Goal: Information Seeking & Learning: Learn about a topic

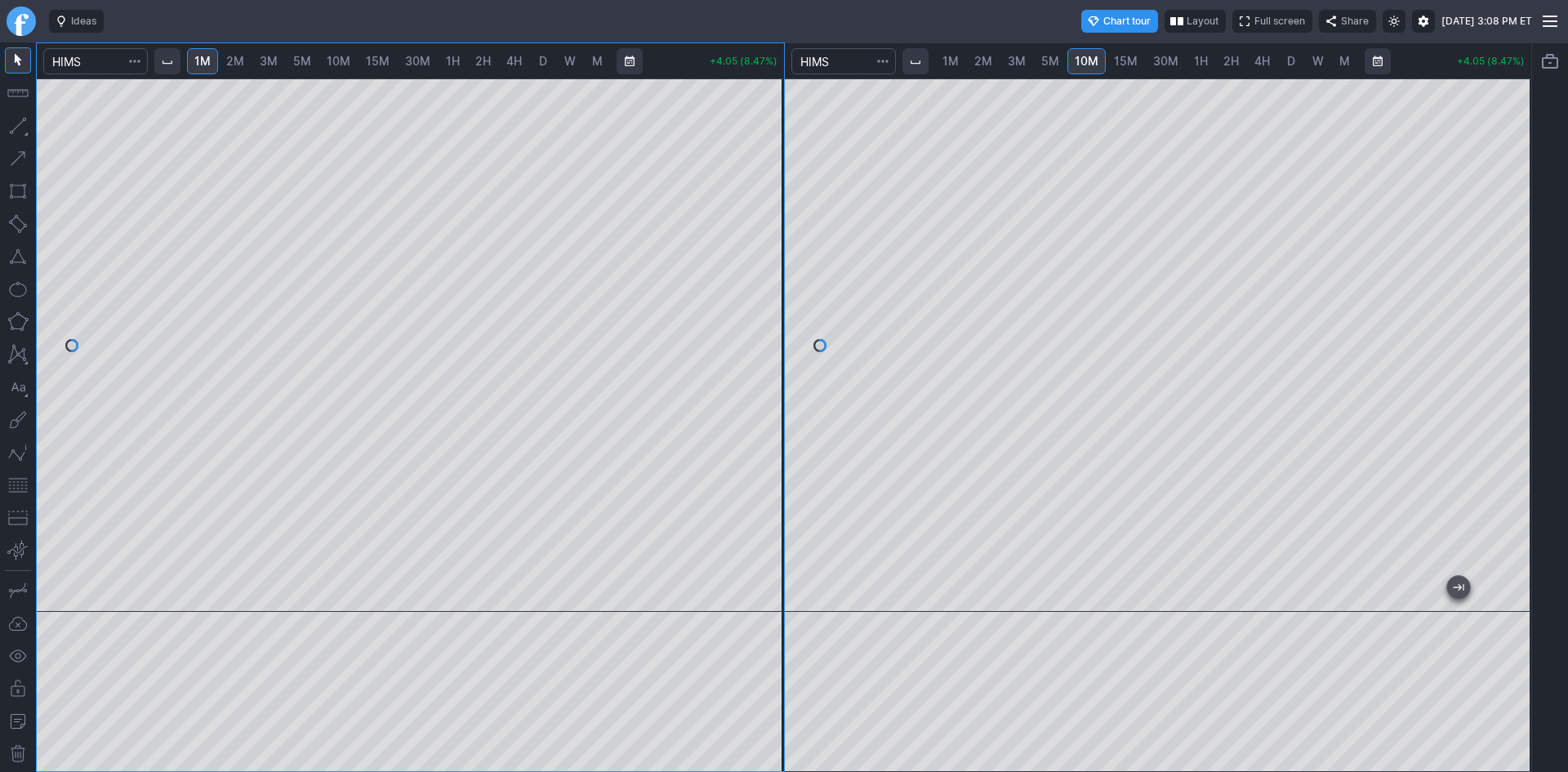
drag, startPoint x: 776, startPoint y: 234, endPoint x: 776, endPoint y: 281, distance: 47.0
click at [776, 281] on div at bounding box center [767, 341] width 34 height 493
drag, startPoint x: 777, startPoint y: 269, endPoint x: 779, endPoint y: 202, distance: 67.0
click at [779, 202] on div at bounding box center [767, 341] width 34 height 493
click at [242, 64] on span "2M" at bounding box center [235, 61] width 18 height 14
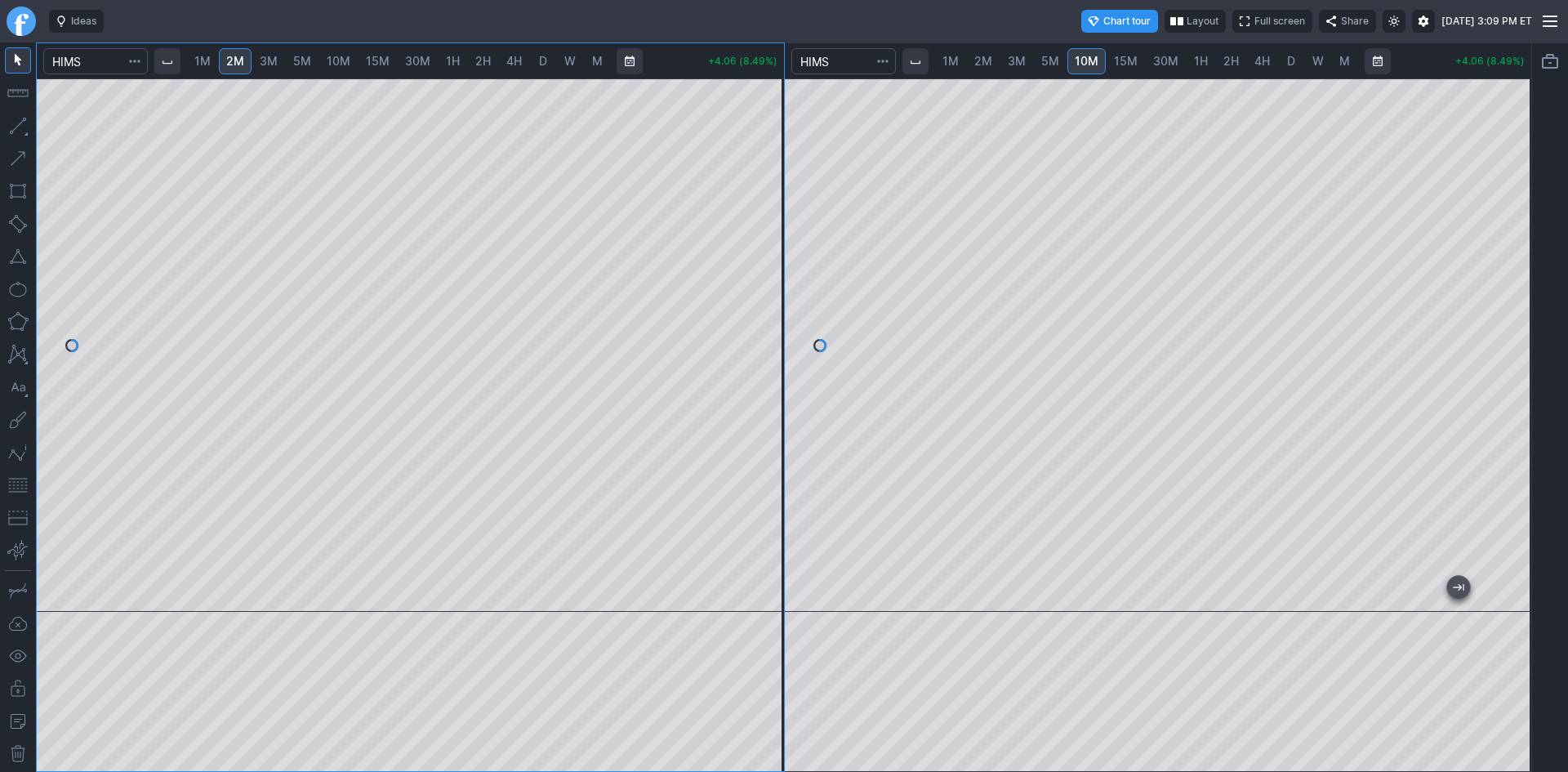
click at [273, 65] on span "3M" at bounding box center [269, 61] width 18 height 14
click at [18, 484] on button "button" at bounding box center [18, 486] width 26 height 26
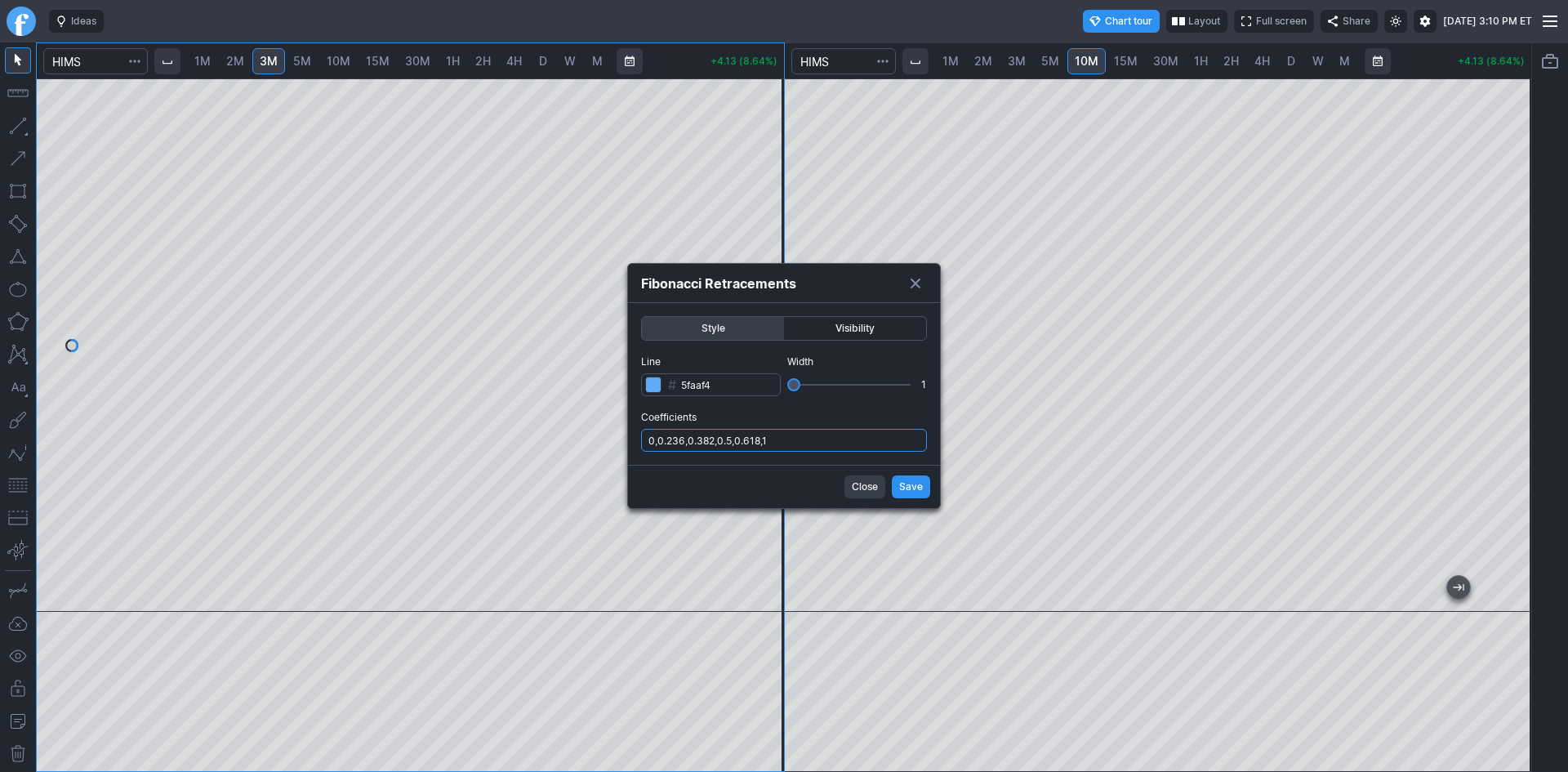
click at [813, 440] on input "0,0.236,0.382,0.5,0.618,1" at bounding box center [784, 440] width 285 height 23
type input "0,0.236,0.382,0.5,0.618,1,.786"
click at [915, 489] on span "Save" at bounding box center [911, 487] width 24 height 17
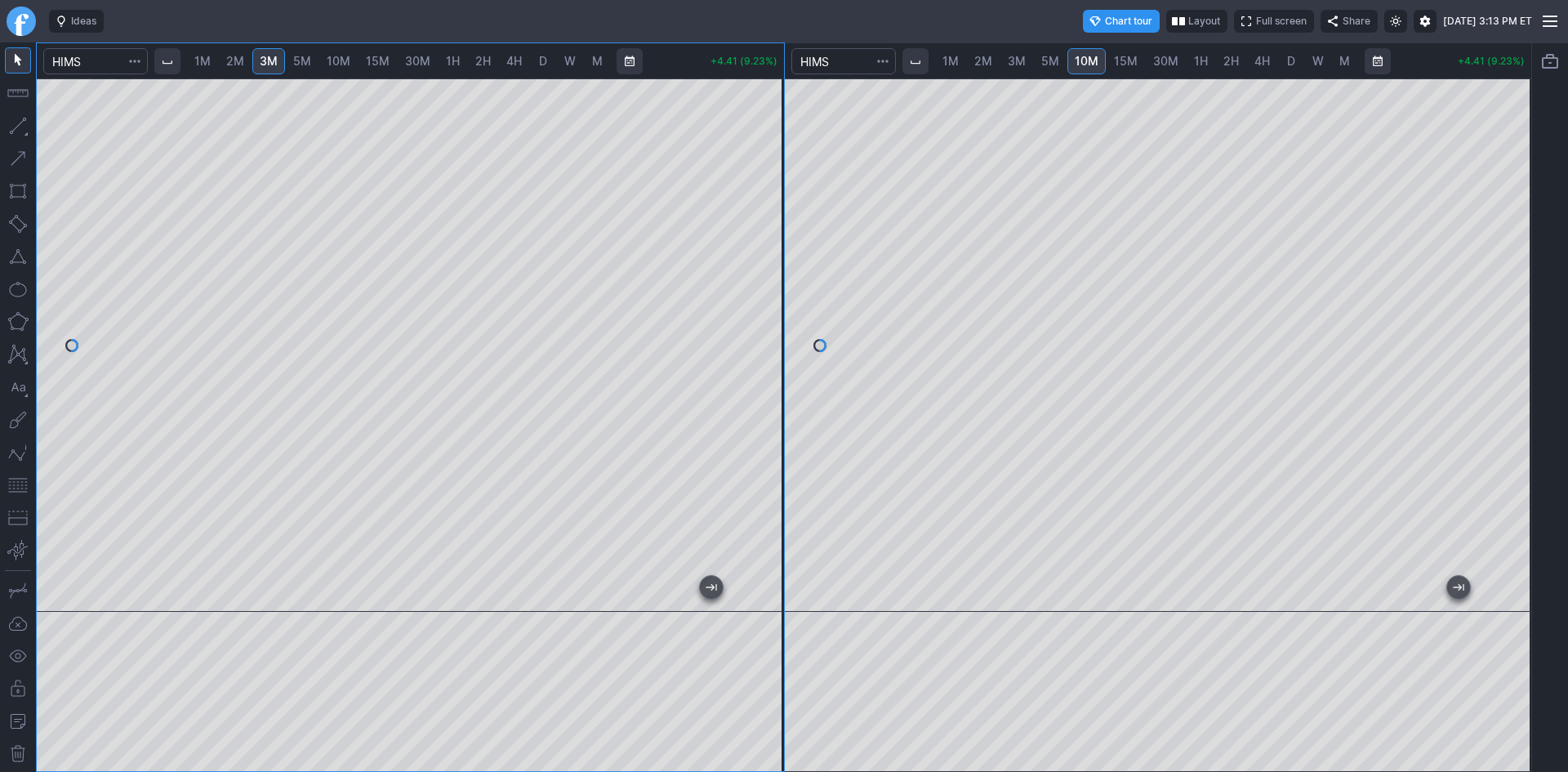
drag, startPoint x: 774, startPoint y: 159, endPoint x: 771, endPoint y: 214, distance: 55.1
click at [771, 214] on div at bounding box center [767, 341] width 34 height 493
click at [751, 303] on div at bounding box center [410, 344] width 748 height 533
click at [1486, 282] on div at bounding box center [1159, 344] width 748 height 533
drag, startPoint x: 1509, startPoint y: 264, endPoint x: 1499, endPoint y: 397, distance: 133.4
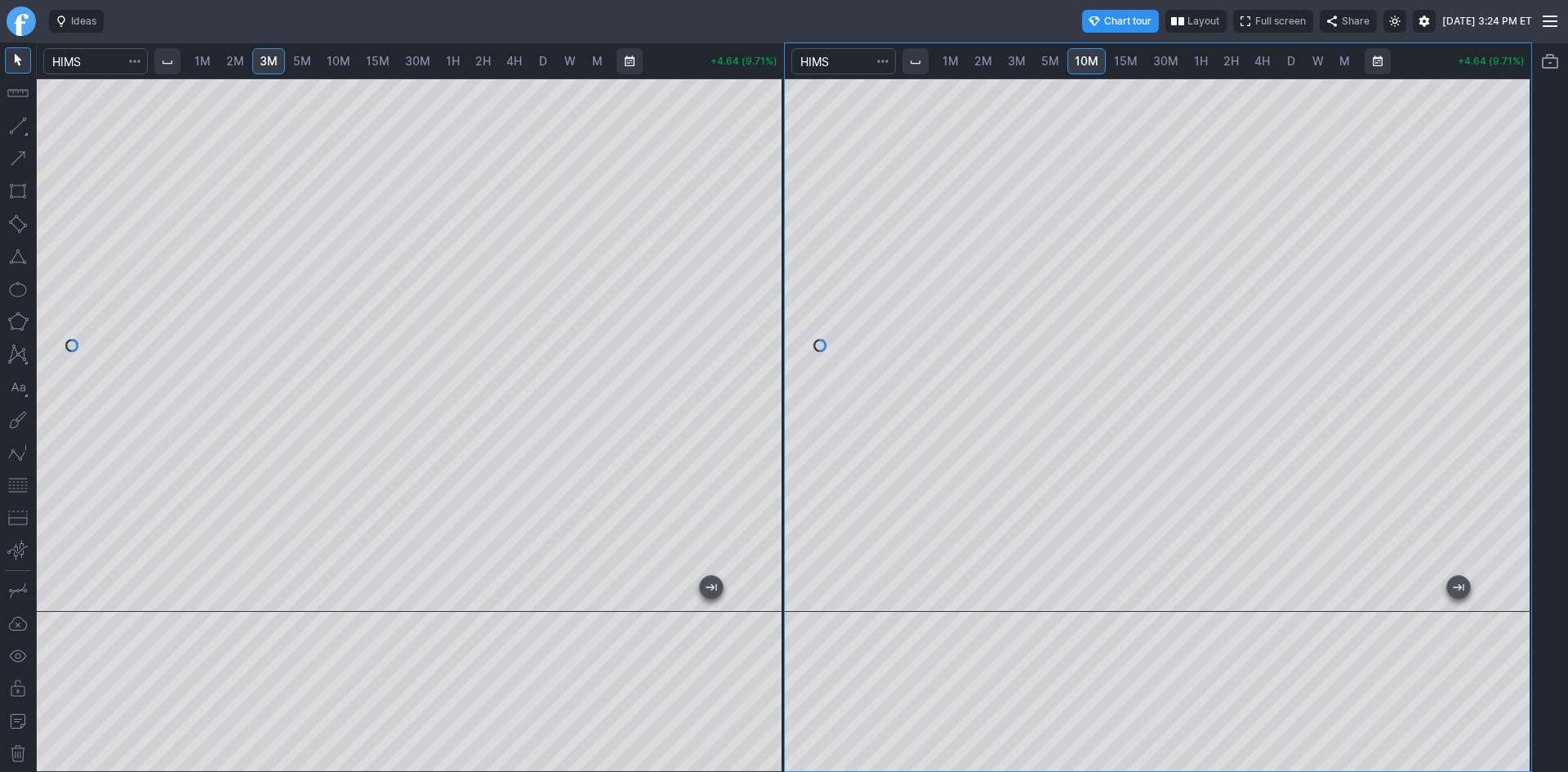
click at [1499, 397] on div at bounding box center [1514, 341] width 34 height 493
click at [1202, 58] on span "1H" at bounding box center [1202, 61] width 14 height 14
drag, startPoint x: 1511, startPoint y: 357, endPoint x: 1502, endPoint y: 385, distance: 29.4
click at [1502, 385] on div at bounding box center [1514, 341] width 34 height 493
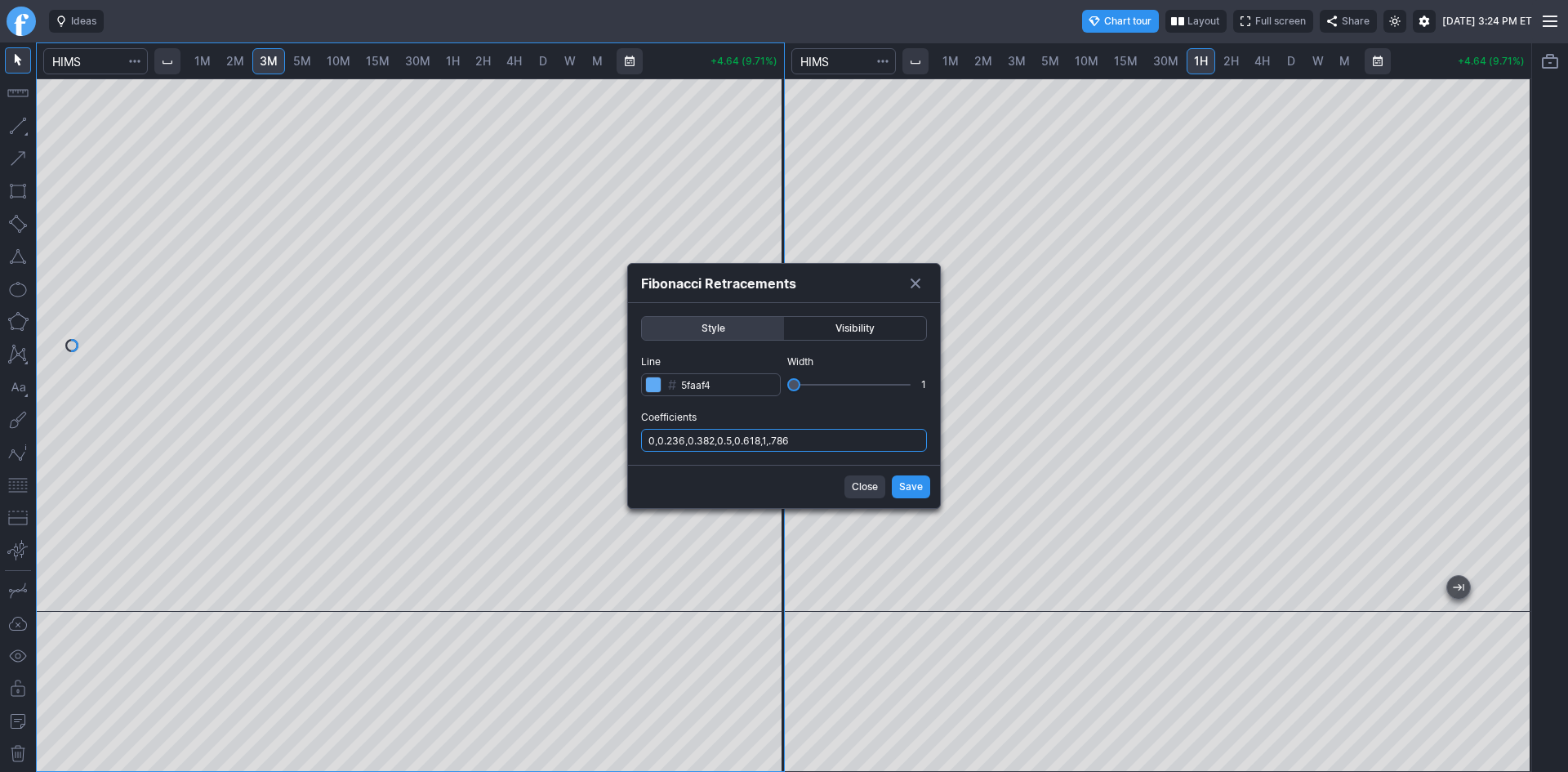
click at [811, 448] on input "0,0.236,0.382,0.5,0.618,1,.786" at bounding box center [784, 440] width 285 height 23
type input "0,0.236,0.382,0.5,0.618,1,.786,1.236"
click at [912, 488] on span "Save" at bounding box center [911, 487] width 24 height 17
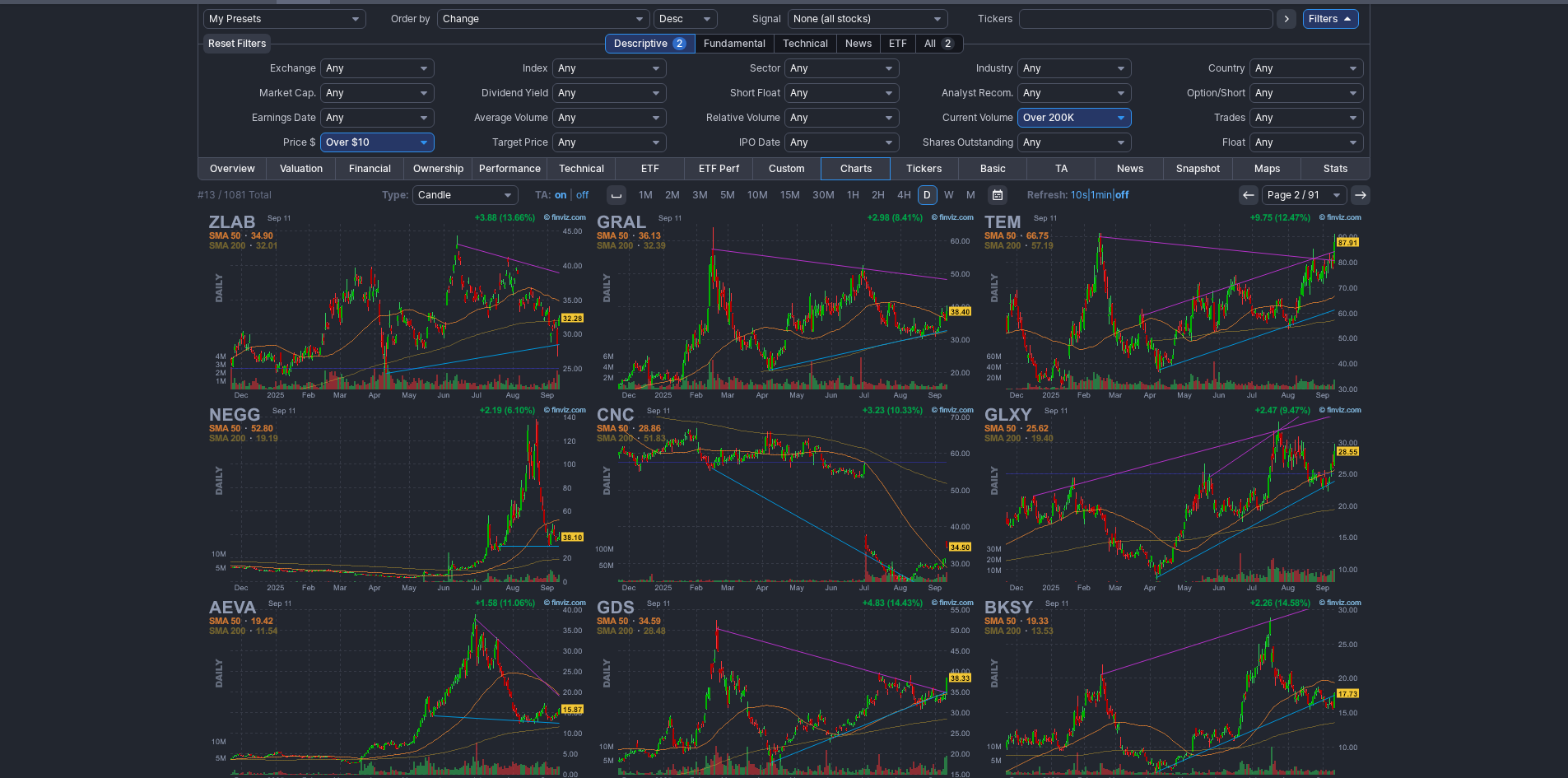
scroll to position [58, 0]
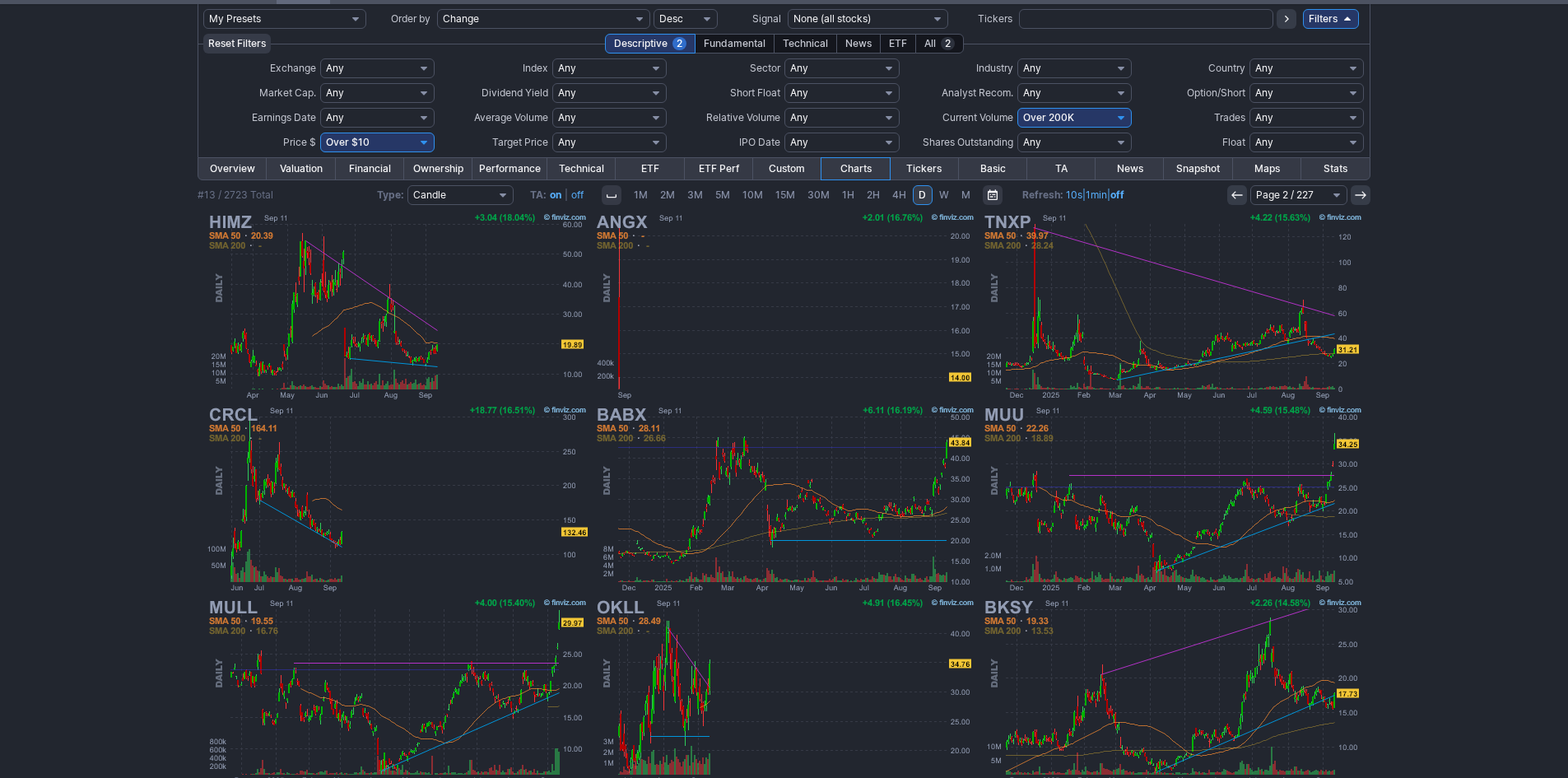
click at [1063, 117] on select "Any Under 50K Under 100K Under 500K Under 750K Under 1M Over 0 Over 50K Over 10…" at bounding box center [1073, 118] width 114 height 19
select select "o400"
click at [1017, 108] on select "Any Under 50K Under 100K Under 500K Under 750K Under 1M Over 0 Over 50K Over 10…" at bounding box center [1073, 118] width 114 height 19
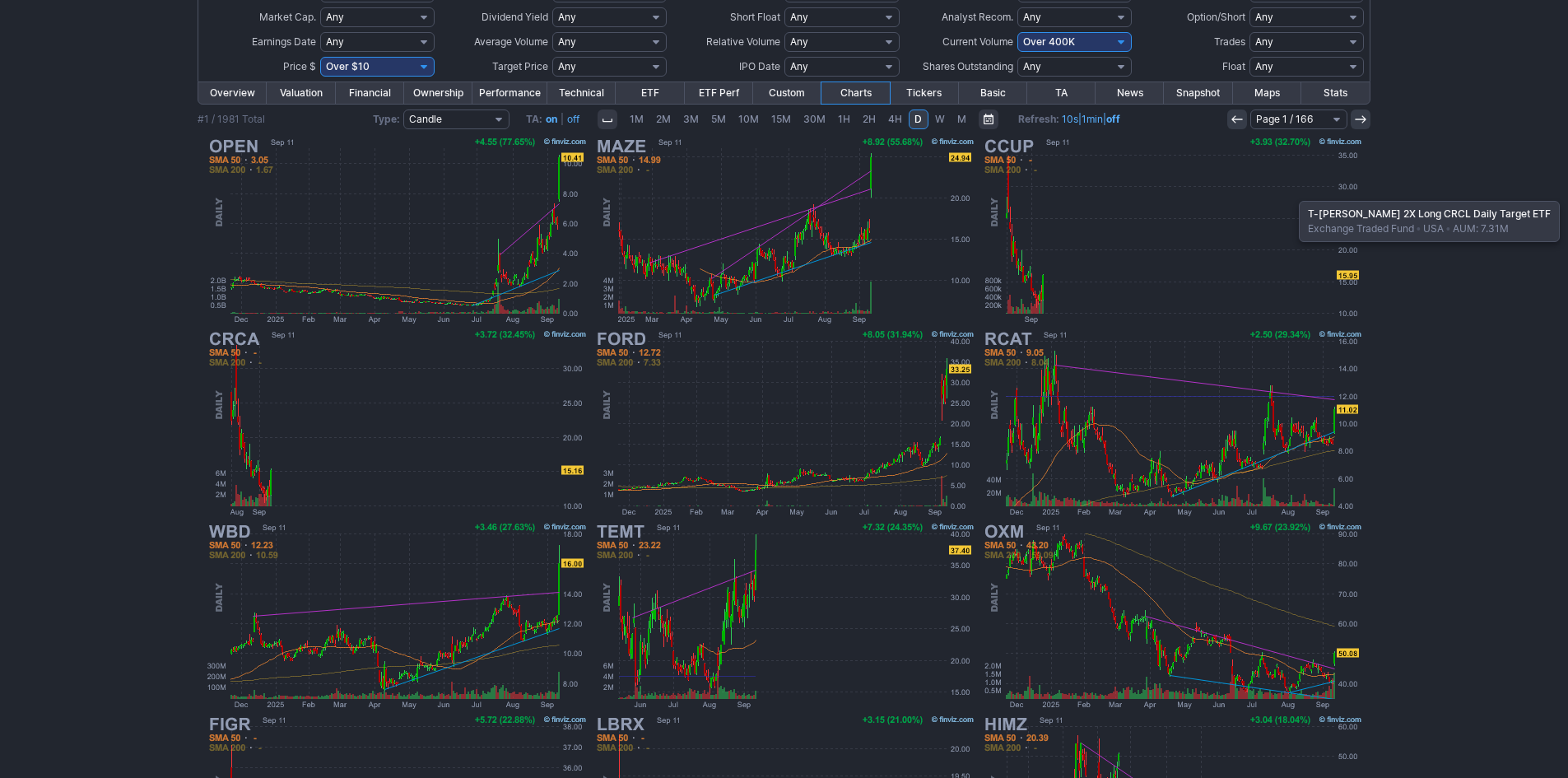
scroll to position [58, 0]
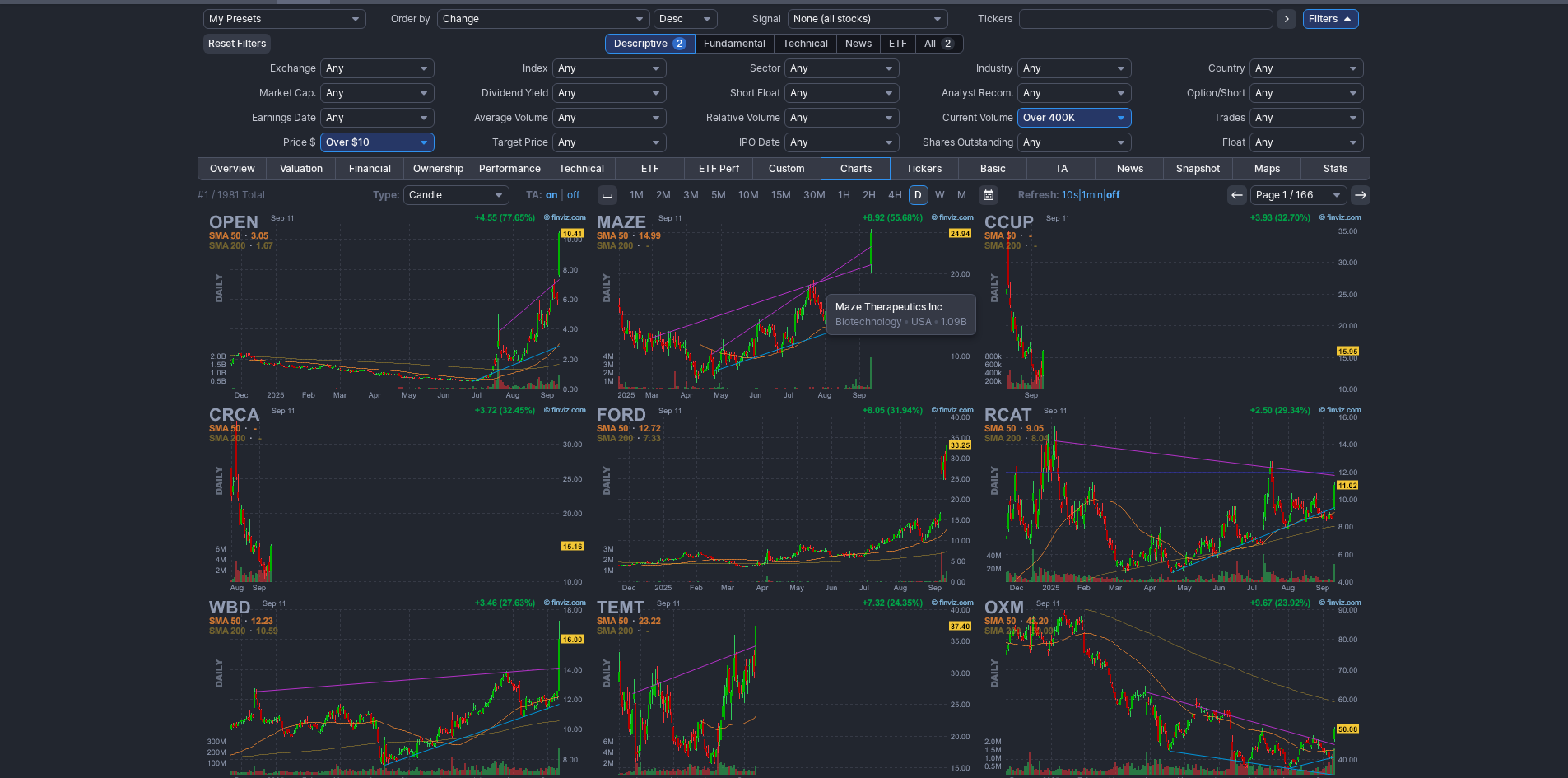
click at [818, 286] on img at bounding box center [784, 306] width 385 height 193
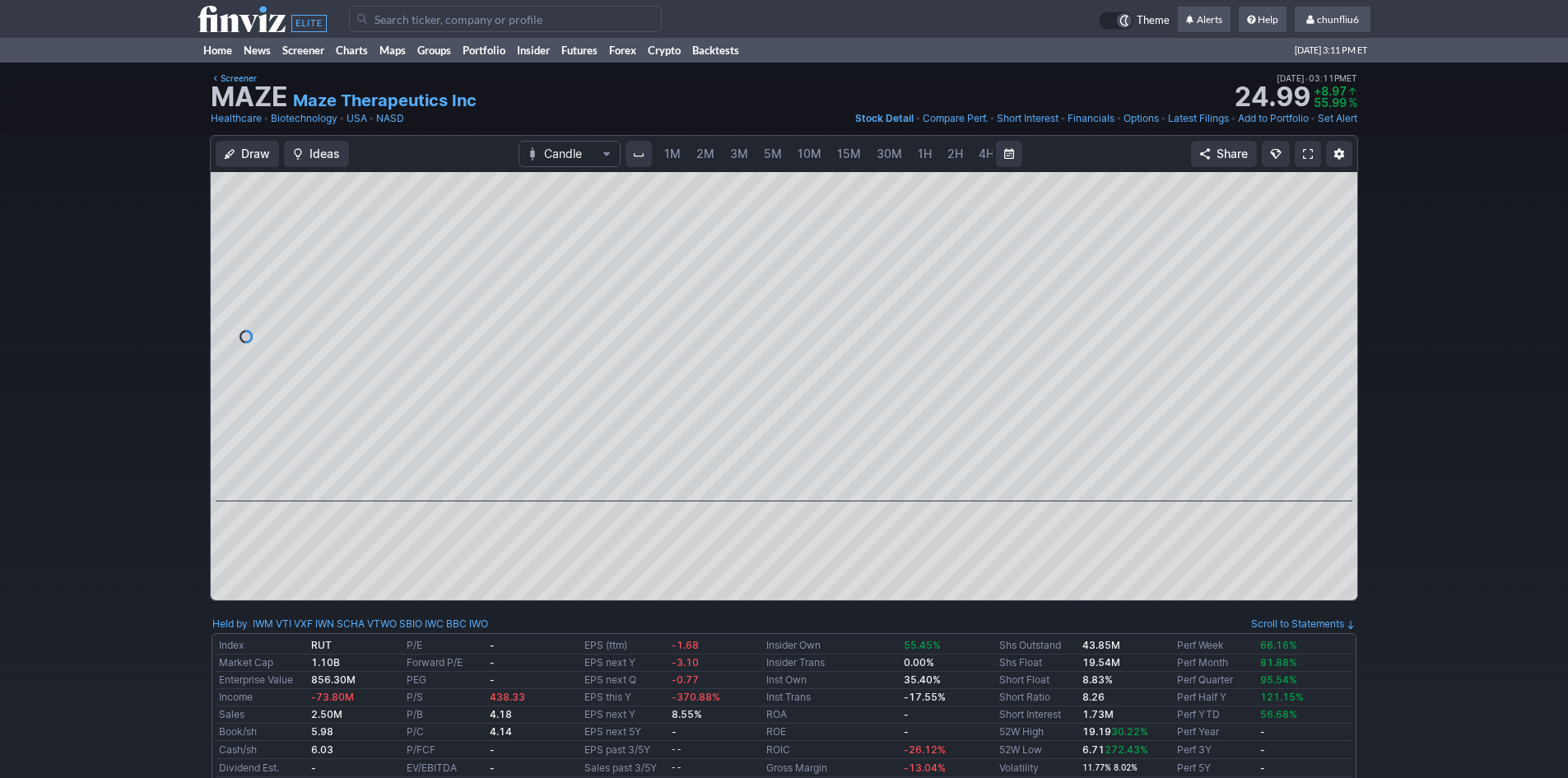
scroll to position [0, 88]
click at [1313, 163] on link at bounding box center [1308, 154] width 27 height 27
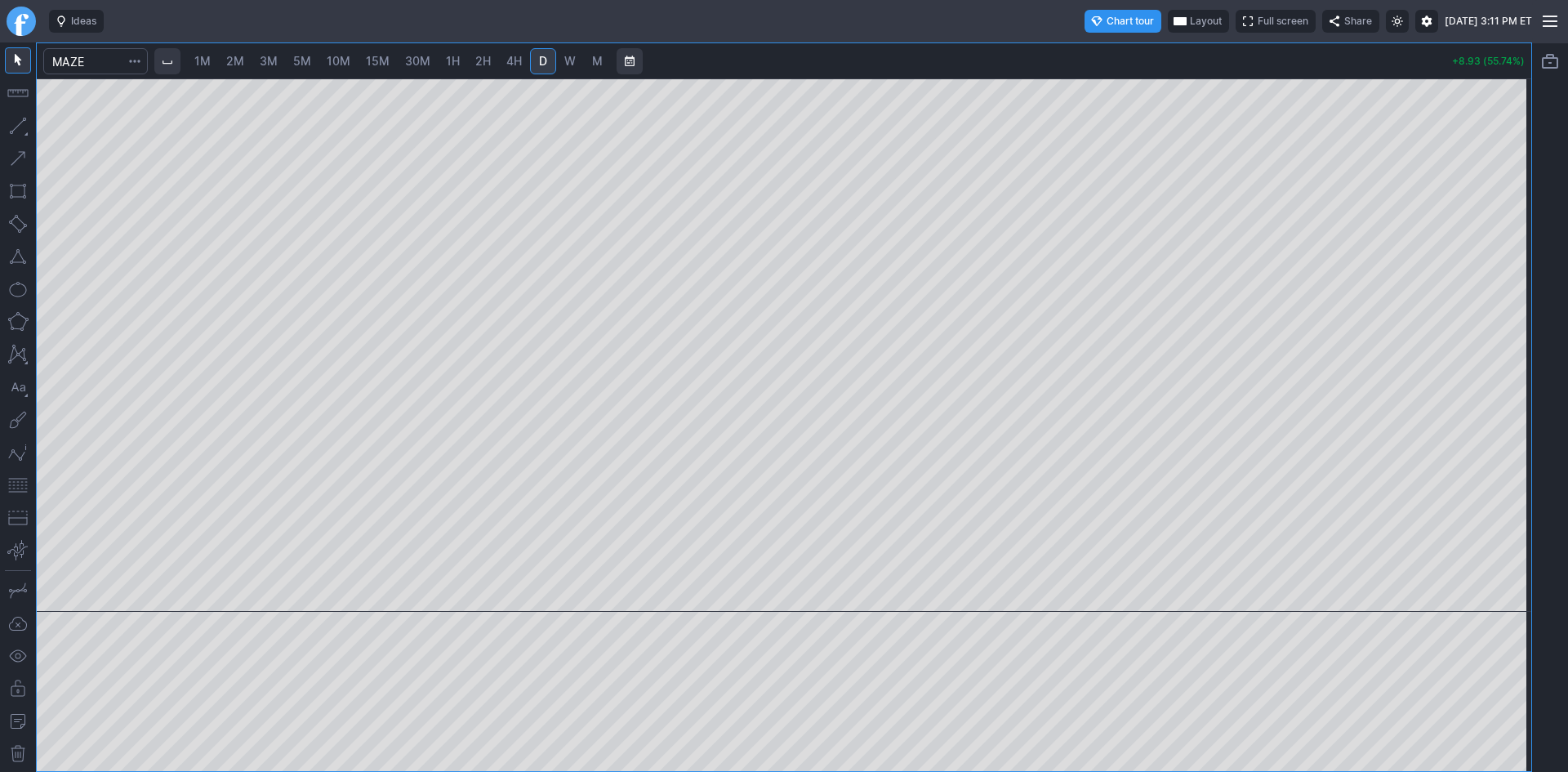
click at [236, 55] on span "2M" at bounding box center [235, 61] width 18 height 14
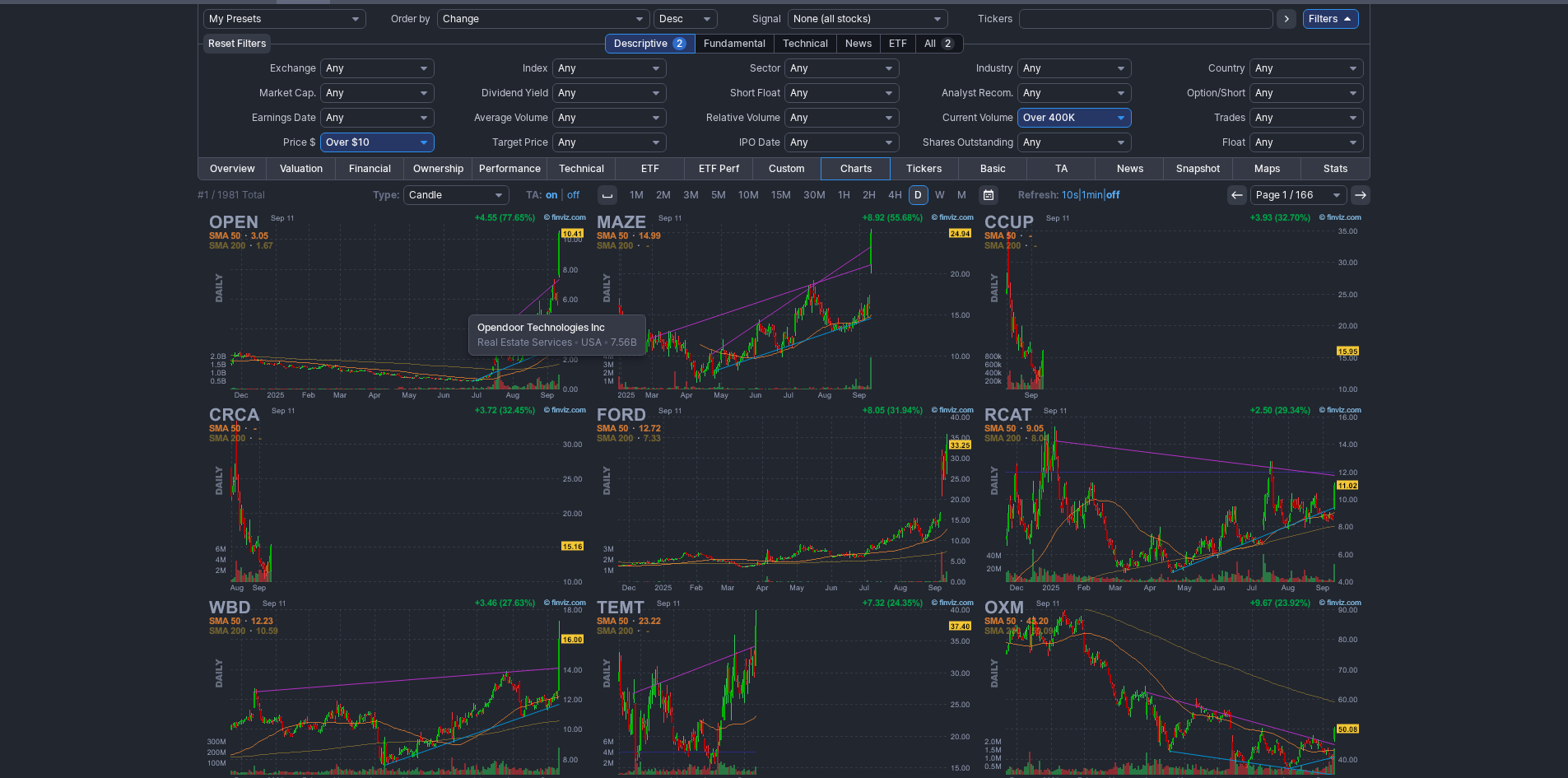
click at [460, 306] on img at bounding box center [396, 306] width 385 height 193
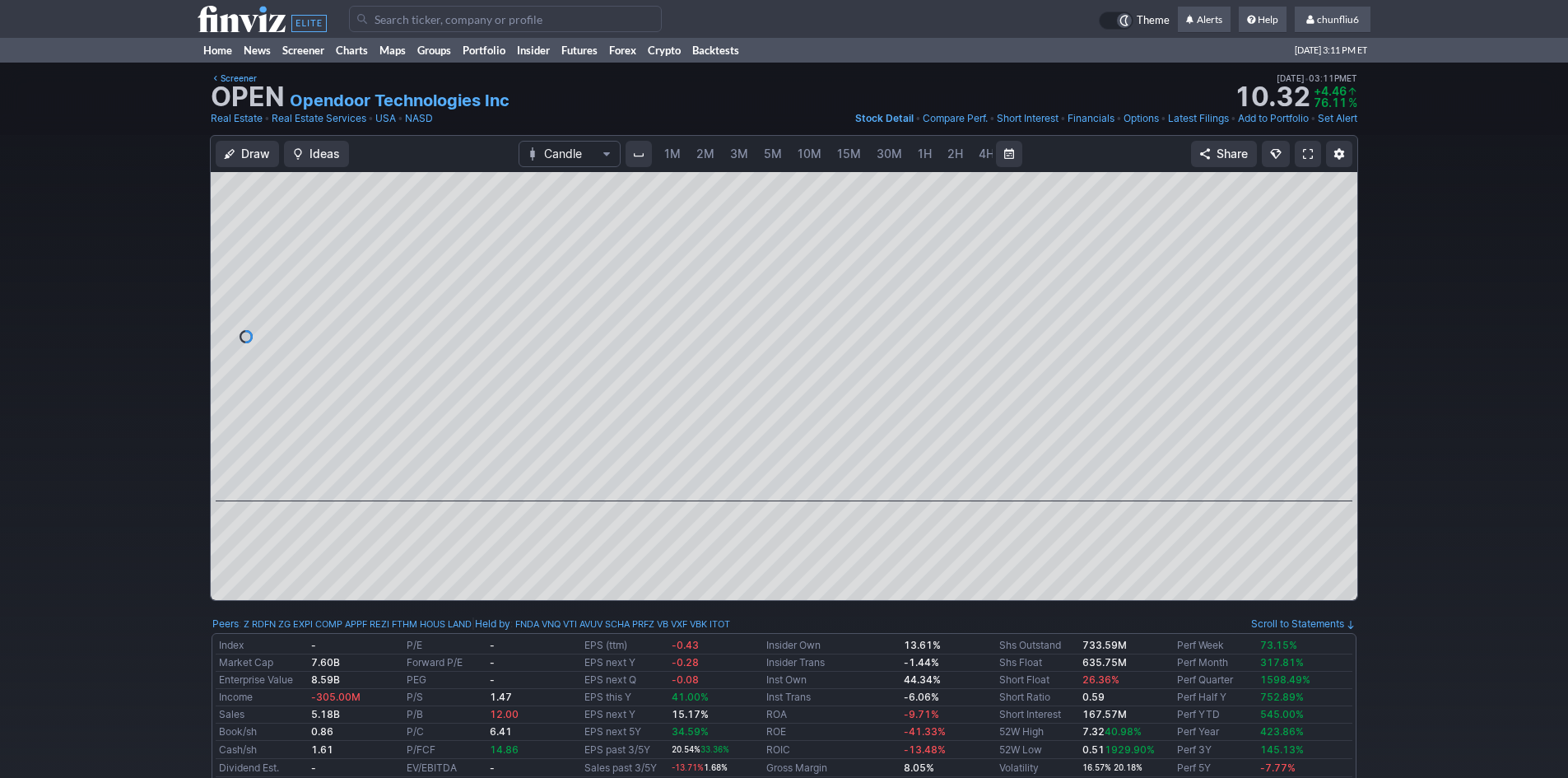
scroll to position [0, 88]
click at [1307, 153] on span at bounding box center [1307, 153] width 10 height 13
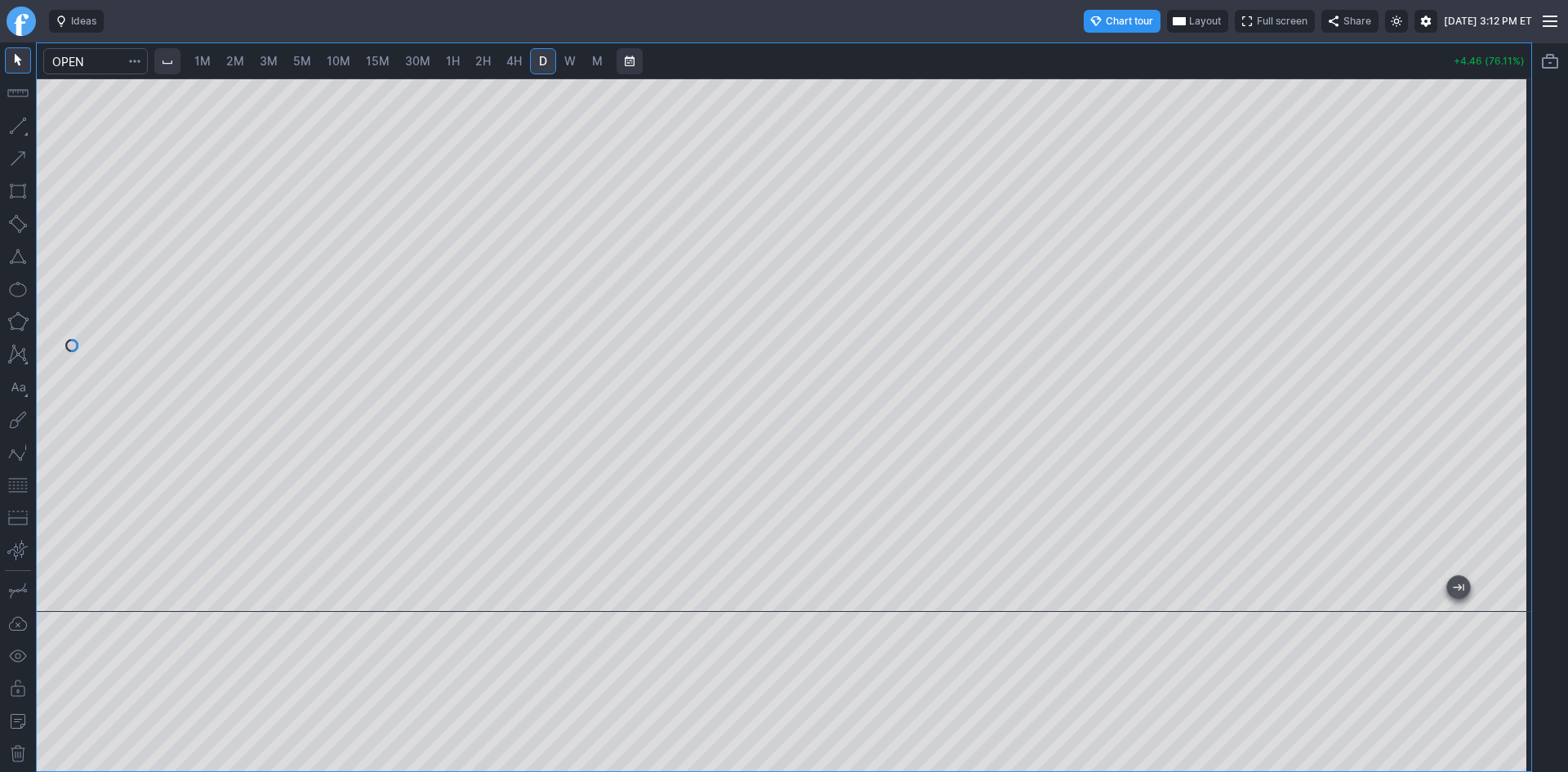
click at [242, 57] on span "2M" at bounding box center [235, 61] width 18 height 14
drag, startPoint x: 1517, startPoint y: 185, endPoint x: 1499, endPoint y: 271, distance: 87.9
click at [1499, 270] on div at bounding box center [1514, 341] width 34 height 493
drag, startPoint x: 1510, startPoint y: 379, endPoint x: 1521, endPoint y: 289, distance: 90.7
click at [1521, 289] on div at bounding box center [1514, 341] width 34 height 493
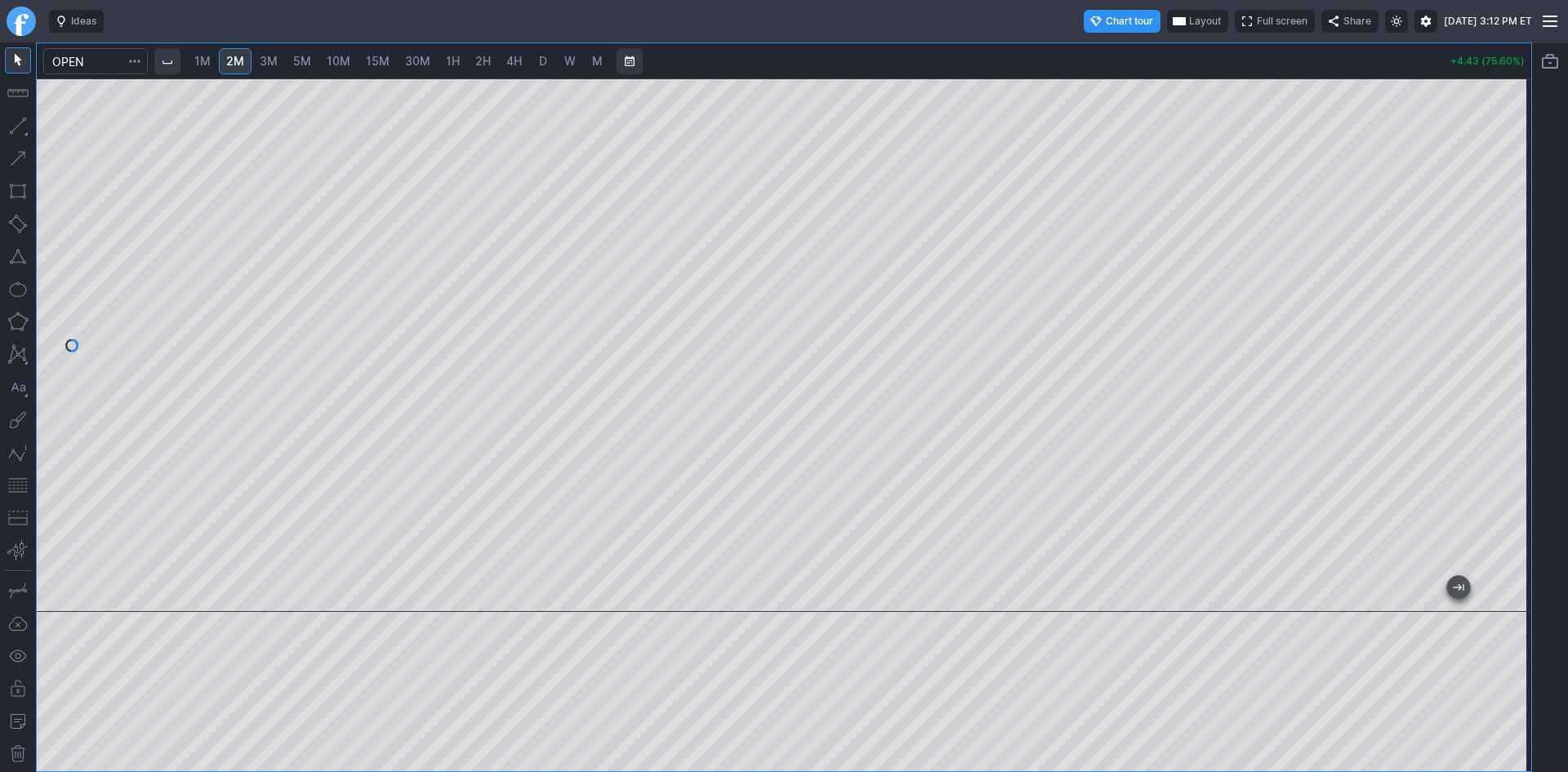
click at [1516, 342] on div at bounding box center [784, 344] width 1495 height 533
